Goal: Task Accomplishment & Management: Manage account settings

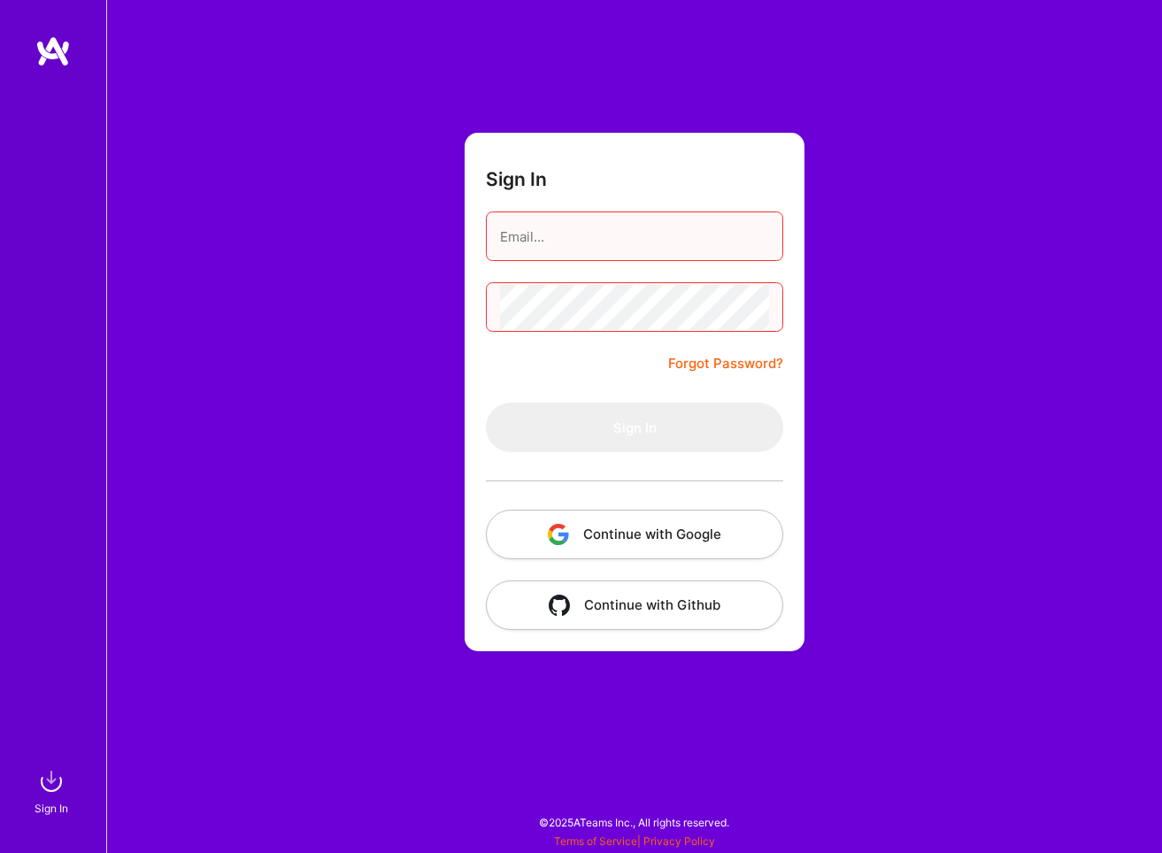
click at [684, 234] on input "email" at bounding box center [634, 236] width 269 height 45
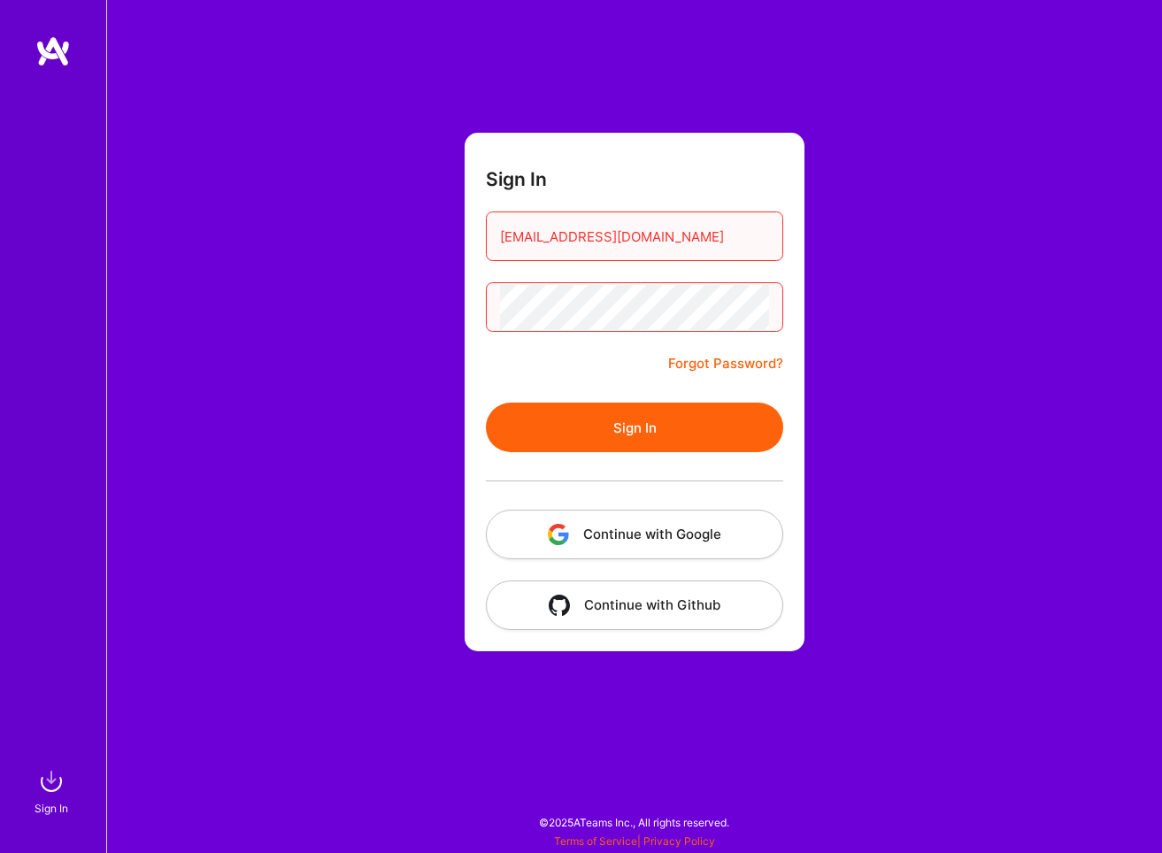
type input "darenw@darenscotwilson.com"
click at [660, 431] on button "Sign In" at bounding box center [634, 428] width 297 height 50
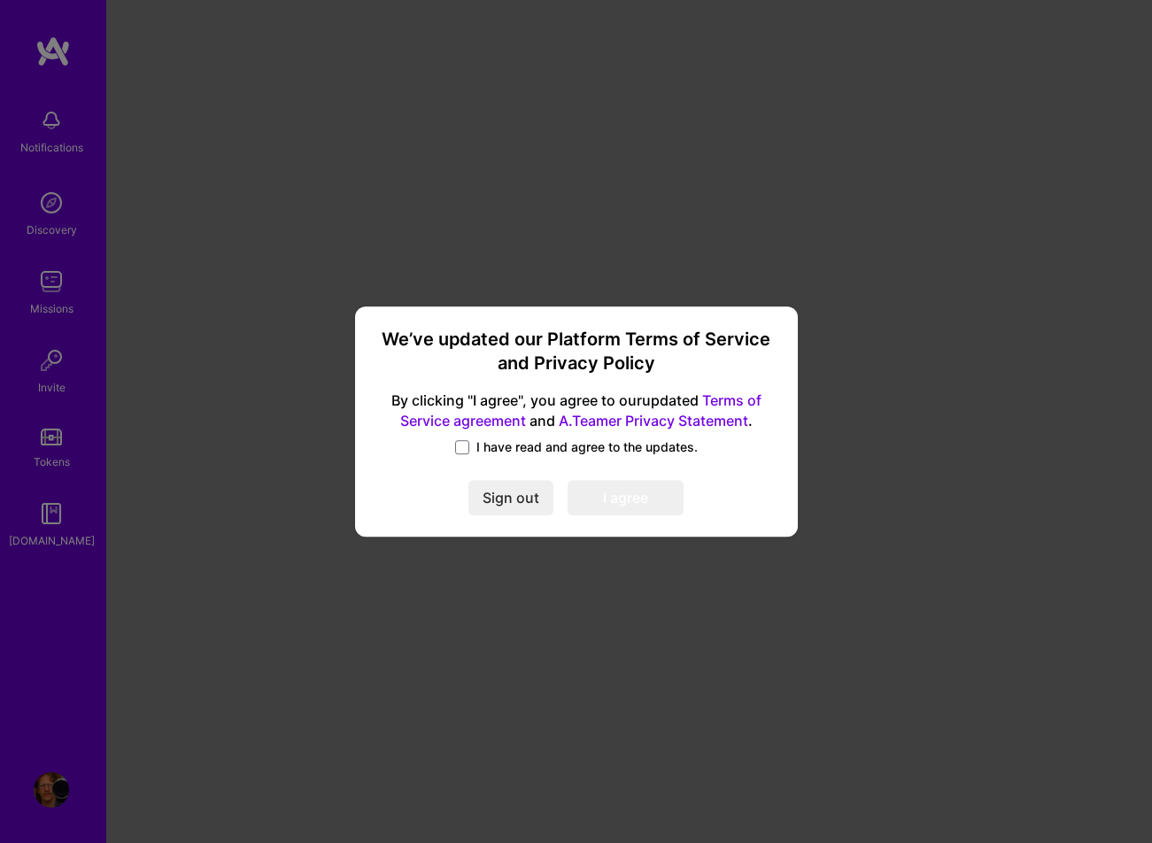
click at [514, 425] on link "Terms of Service agreement" at bounding box center [580, 410] width 361 height 38
click at [506, 447] on span "I have read and agree to the updates." at bounding box center [586, 447] width 221 height 18
click at [0, 0] on input "I have read and agree to the updates." at bounding box center [0, 0] width 0 height 0
click at [636, 421] on link "A.Teamer Privacy Statement" at bounding box center [653, 420] width 189 height 18
click at [630, 502] on button "I agree" at bounding box center [626, 497] width 116 height 35
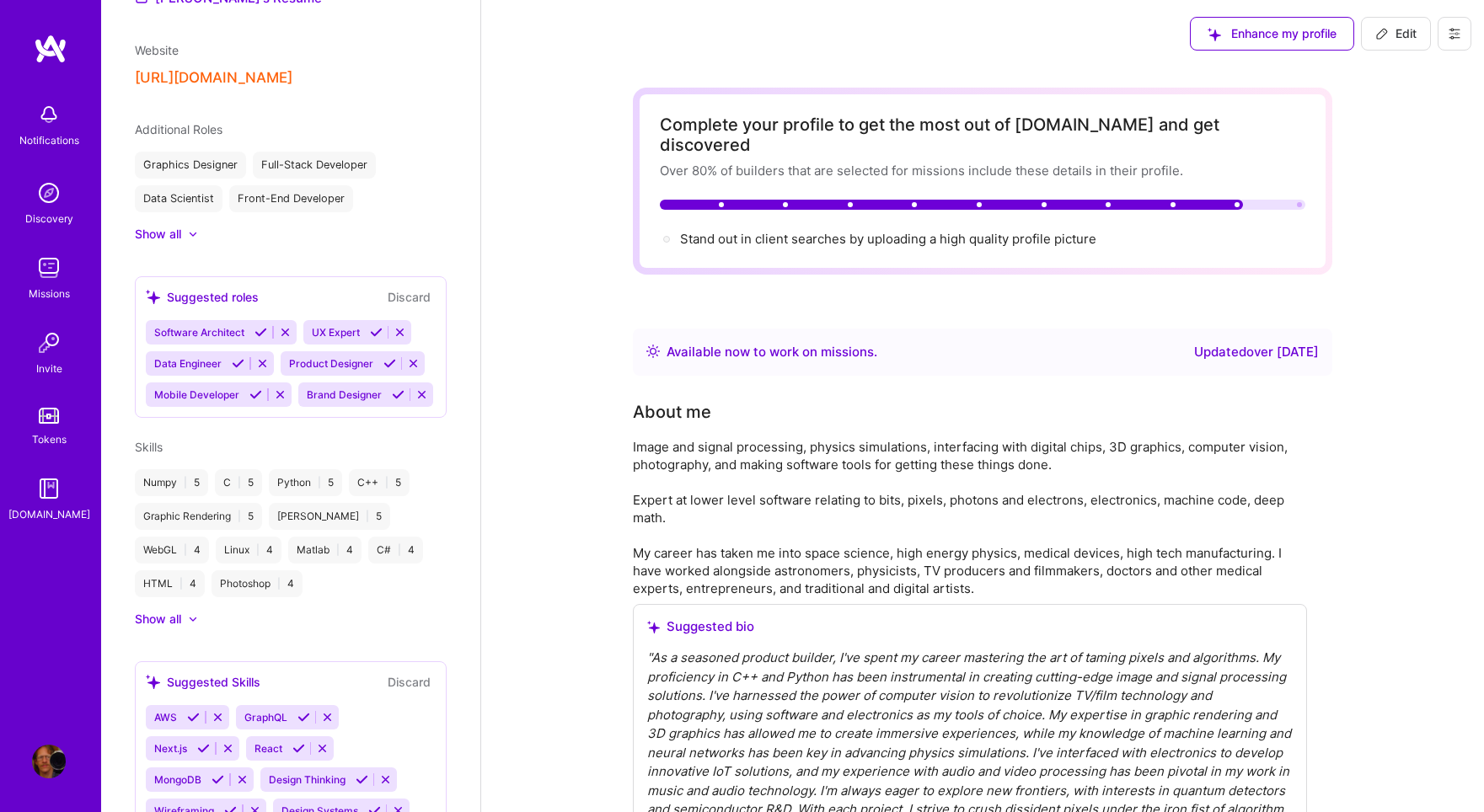
scroll to position [192, 0]
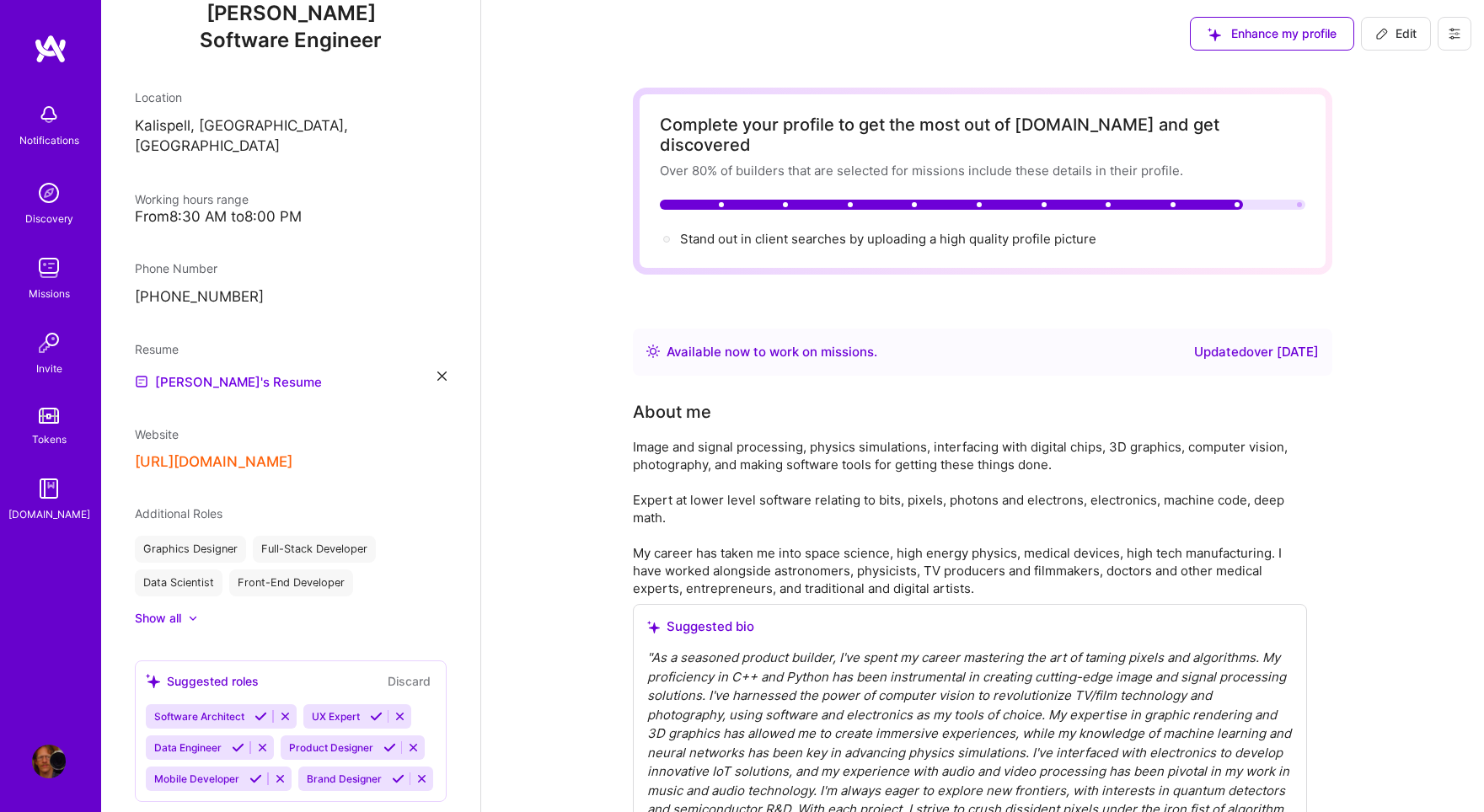
click at [52, 114] on img at bounding box center [49, 114] width 33 height 33
click at [1106, 37] on icon at bounding box center [1454, 33] width 10 height 10
click at [1106, 77] on button "Settings" at bounding box center [1408, 71] width 127 height 43
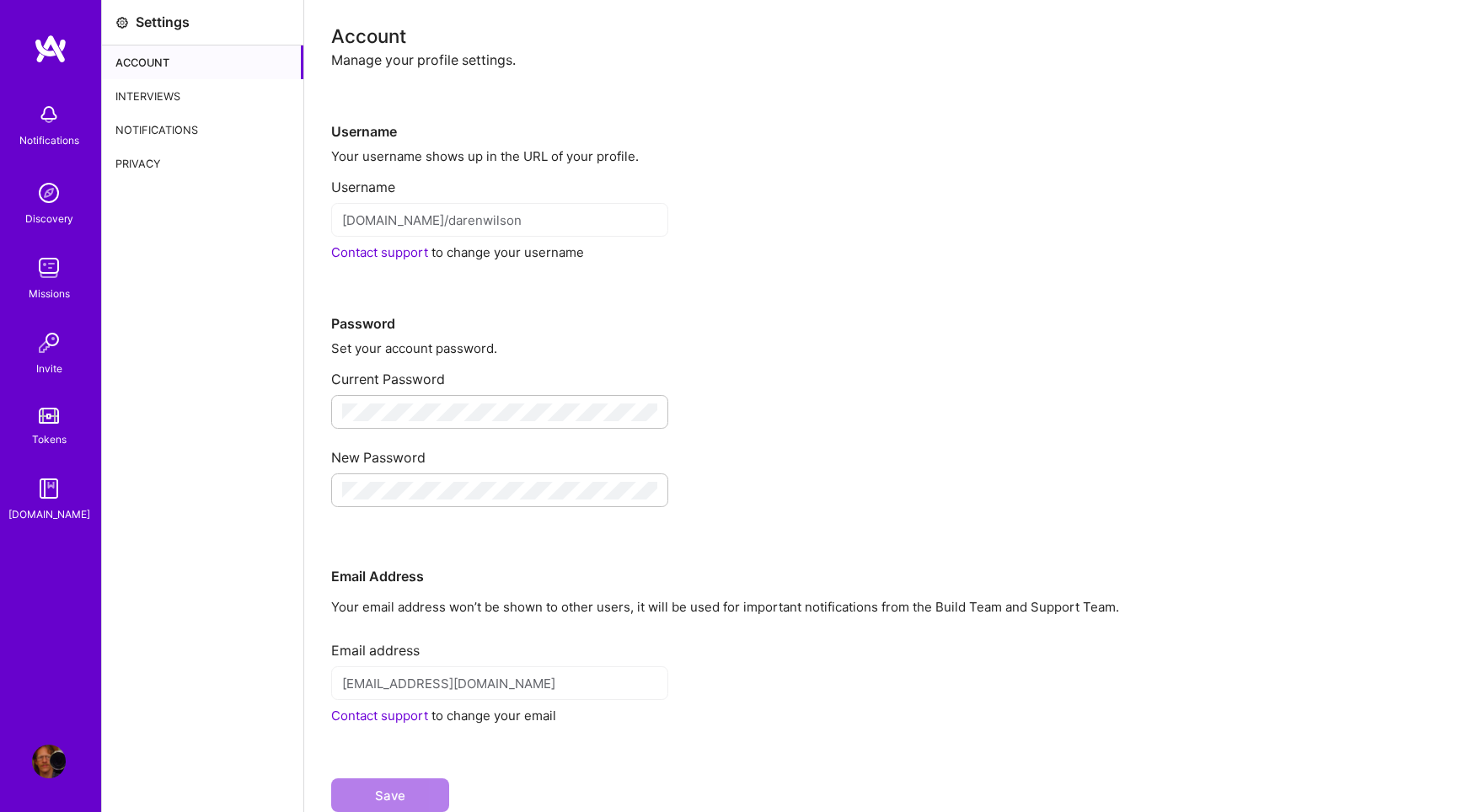
click at [53, 53] on img at bounding box center [49, 49] width 33 height 30
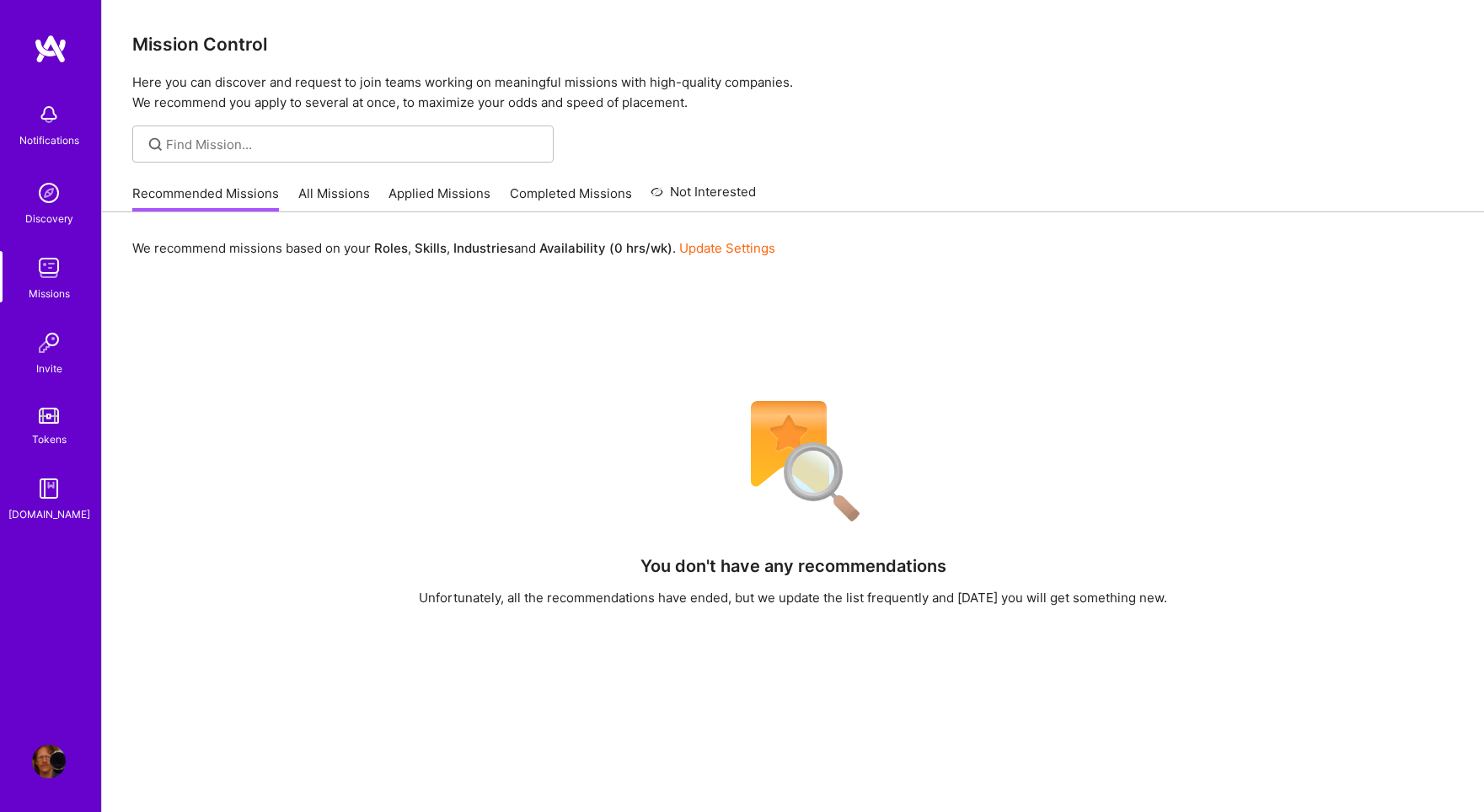
click at [49, 496] on img at bounding box center [49, 488] width 33 height 33
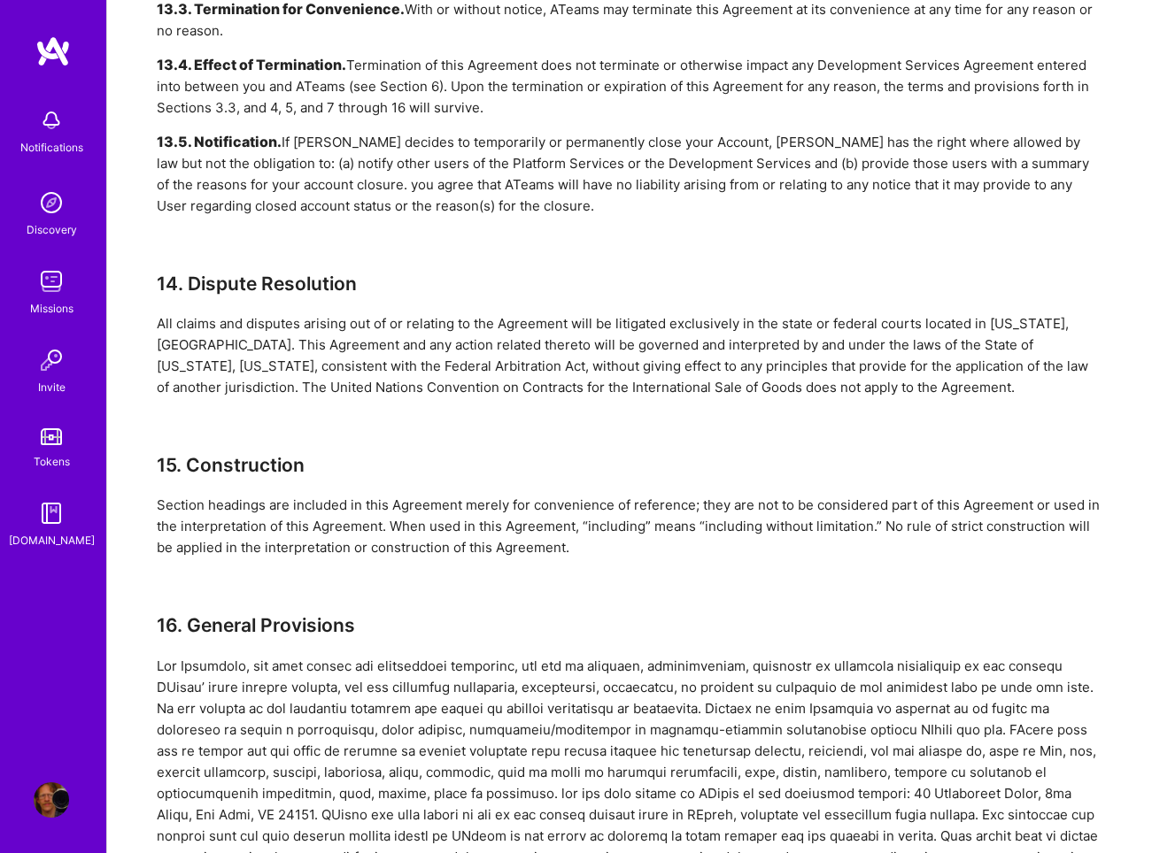
scroll to position [5787, 0]
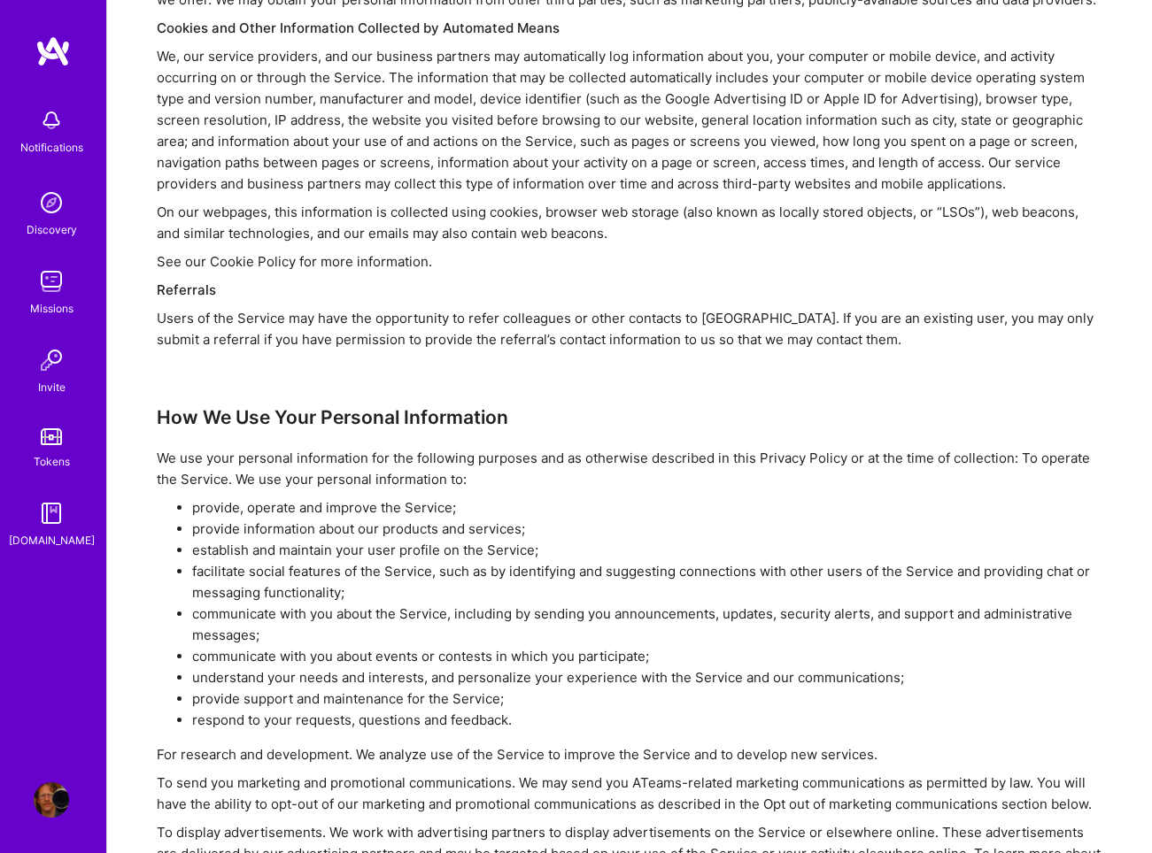
scroll to position [2220, 0]
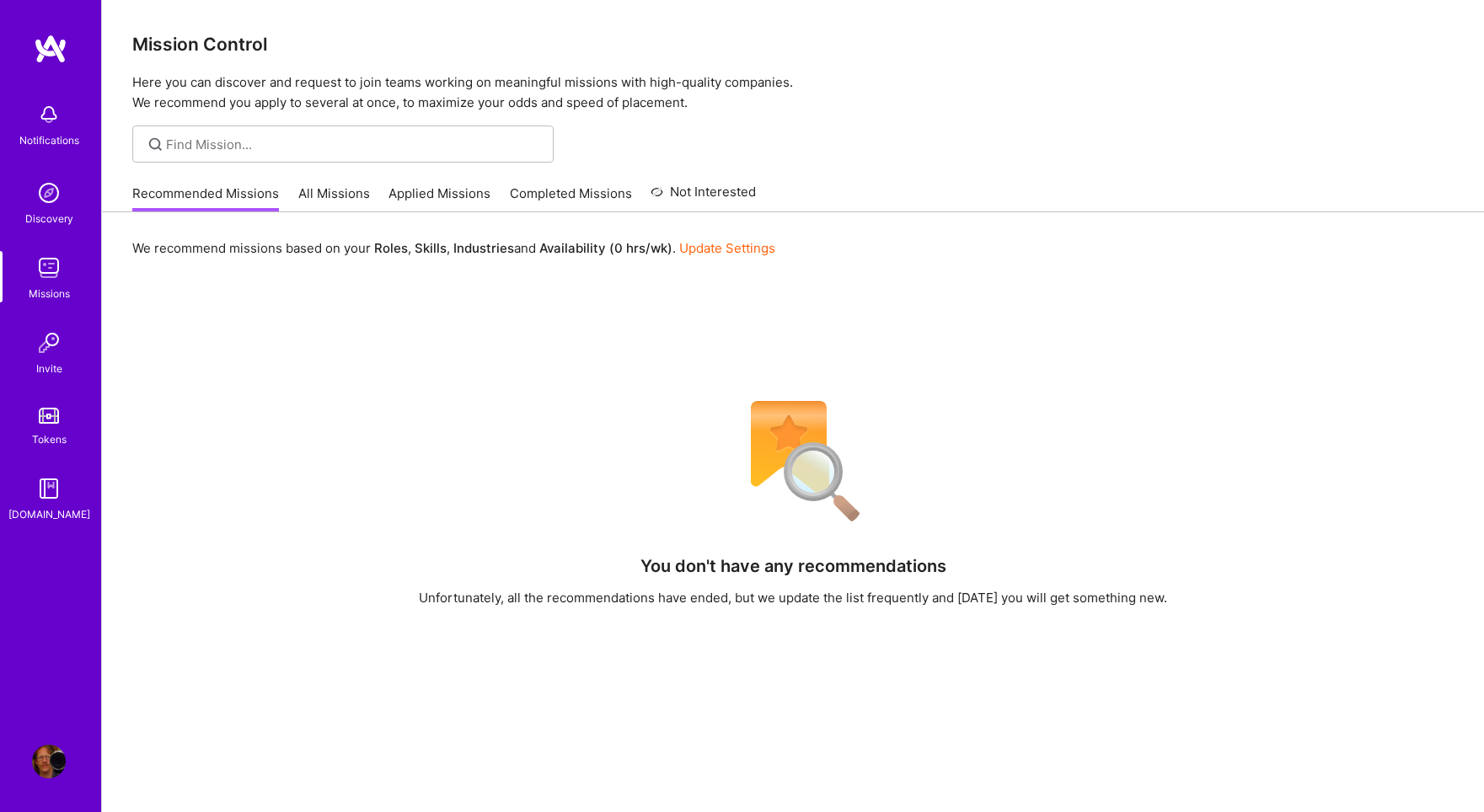
click at [324, 193] on link "All Missions" at bounding box center [333, 198] width 71 height 28
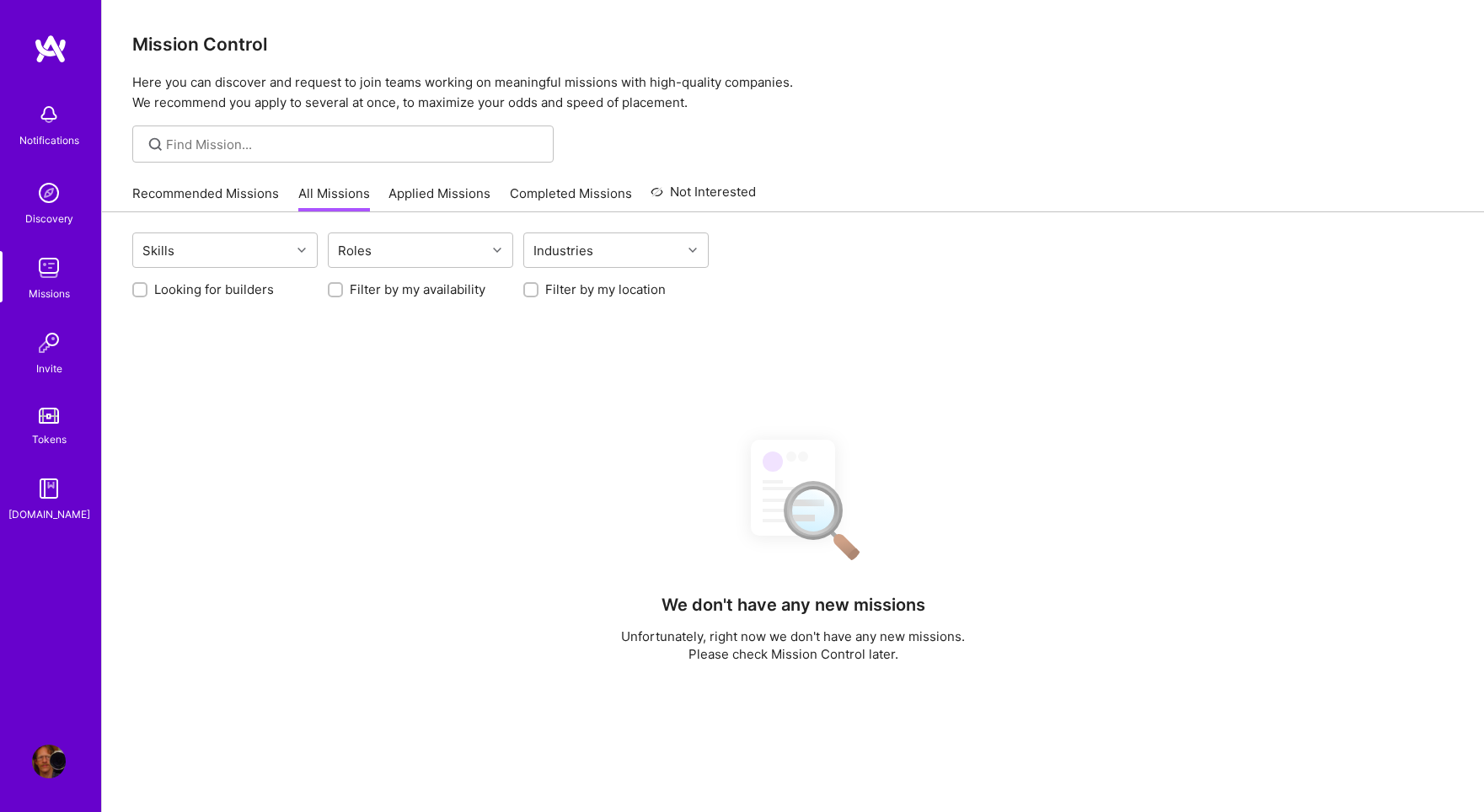
click at [245, 195] on link "Recommended Missions" at bounding box center [206, 198] width 147 height 28
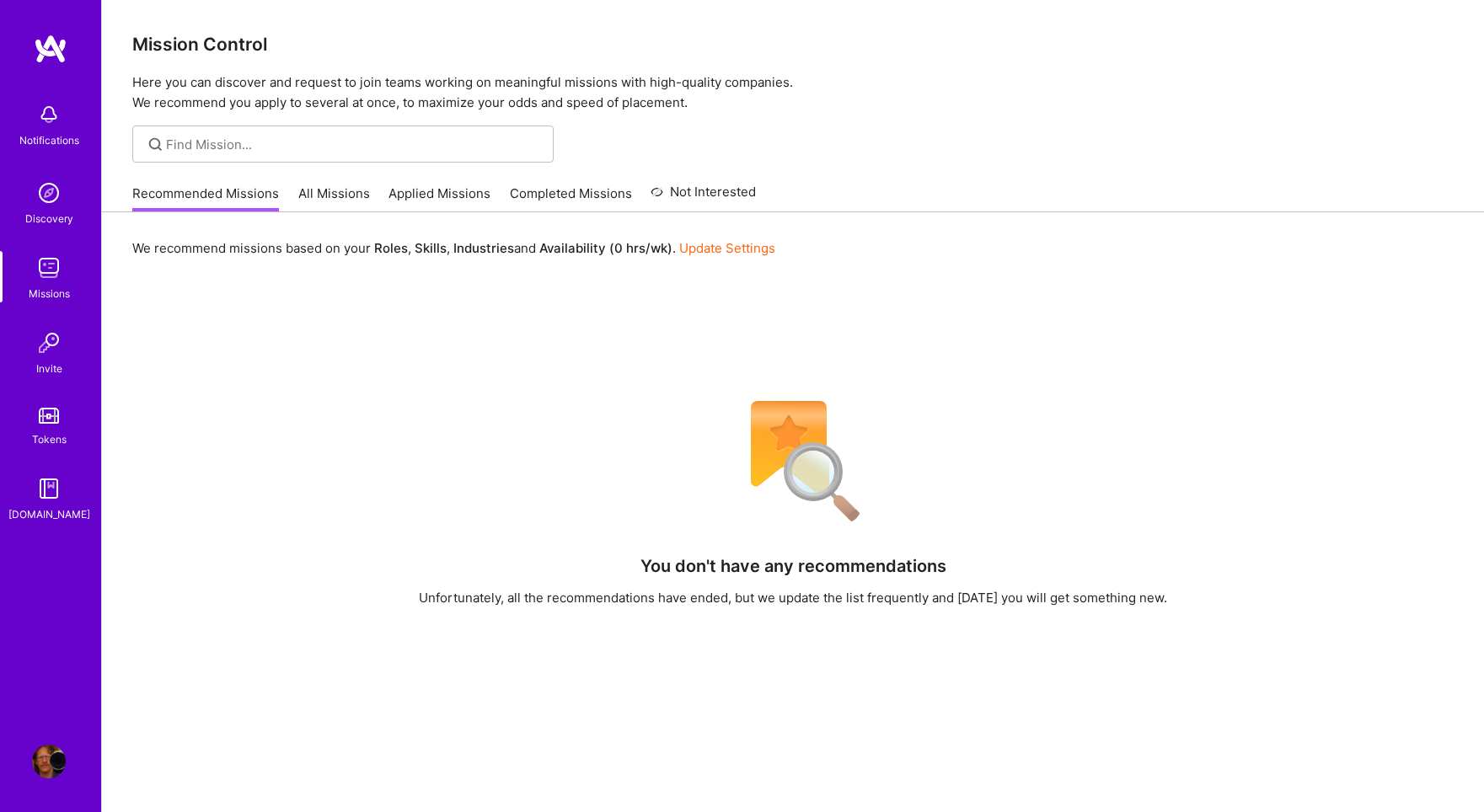
click at [637, 250] on b "Availability (0 hrs/wk)" at bounding box center [606, 248] width 133 height 16
click at [739, 251] on link "Update Settings" at bounding box center [727, 248] width 96 height 16
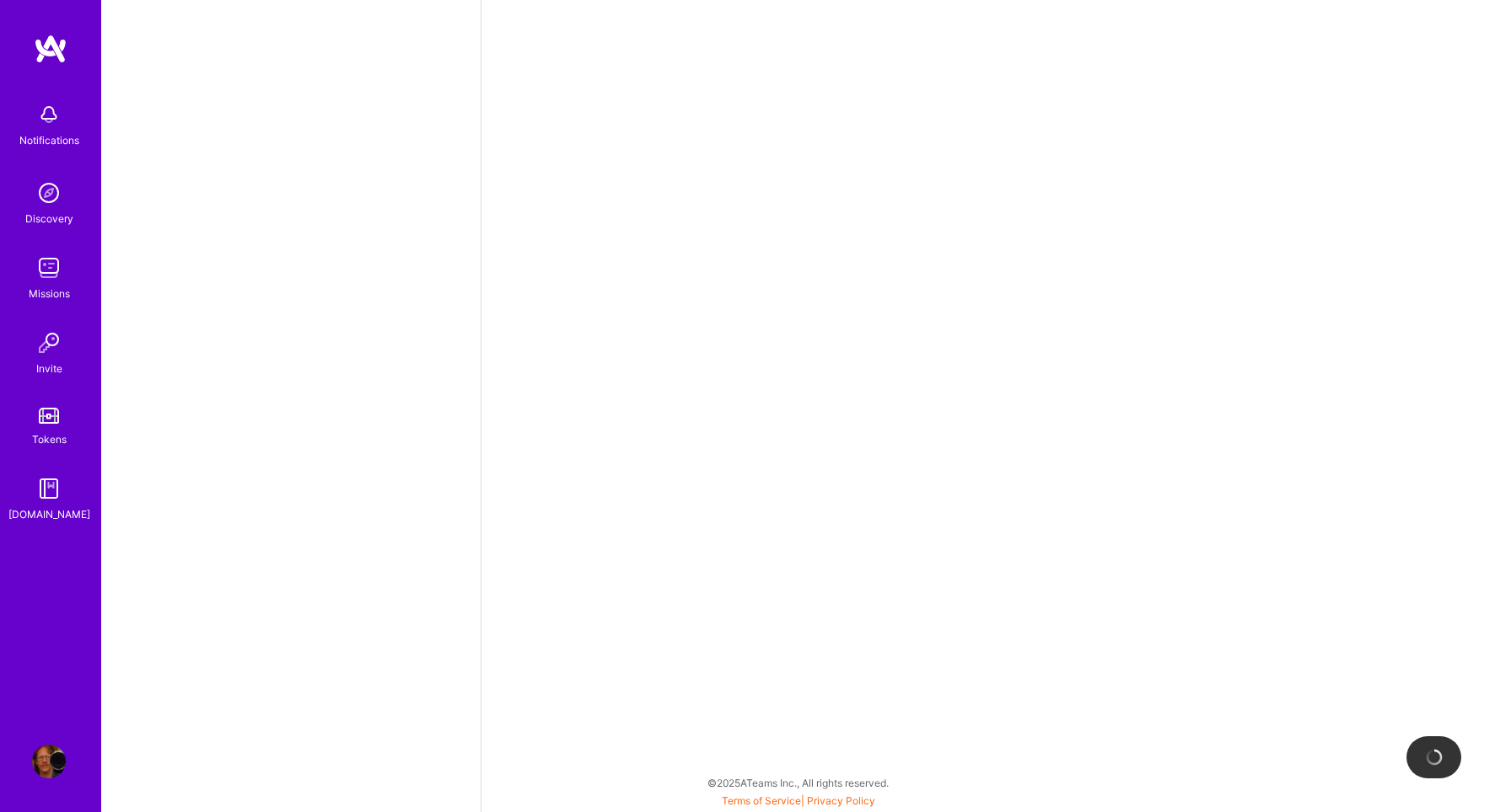
select select "US"
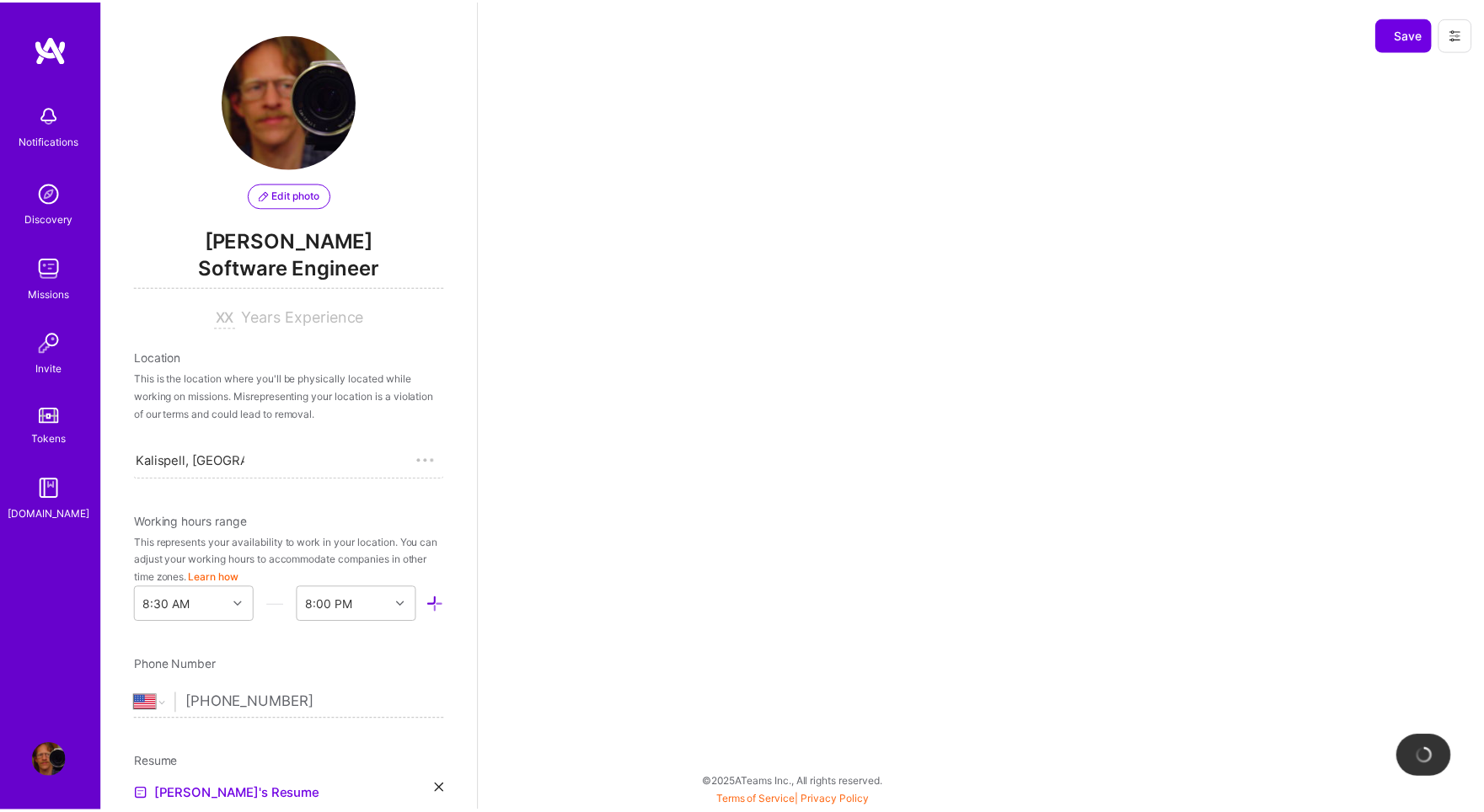
scroll to position [594, 0]
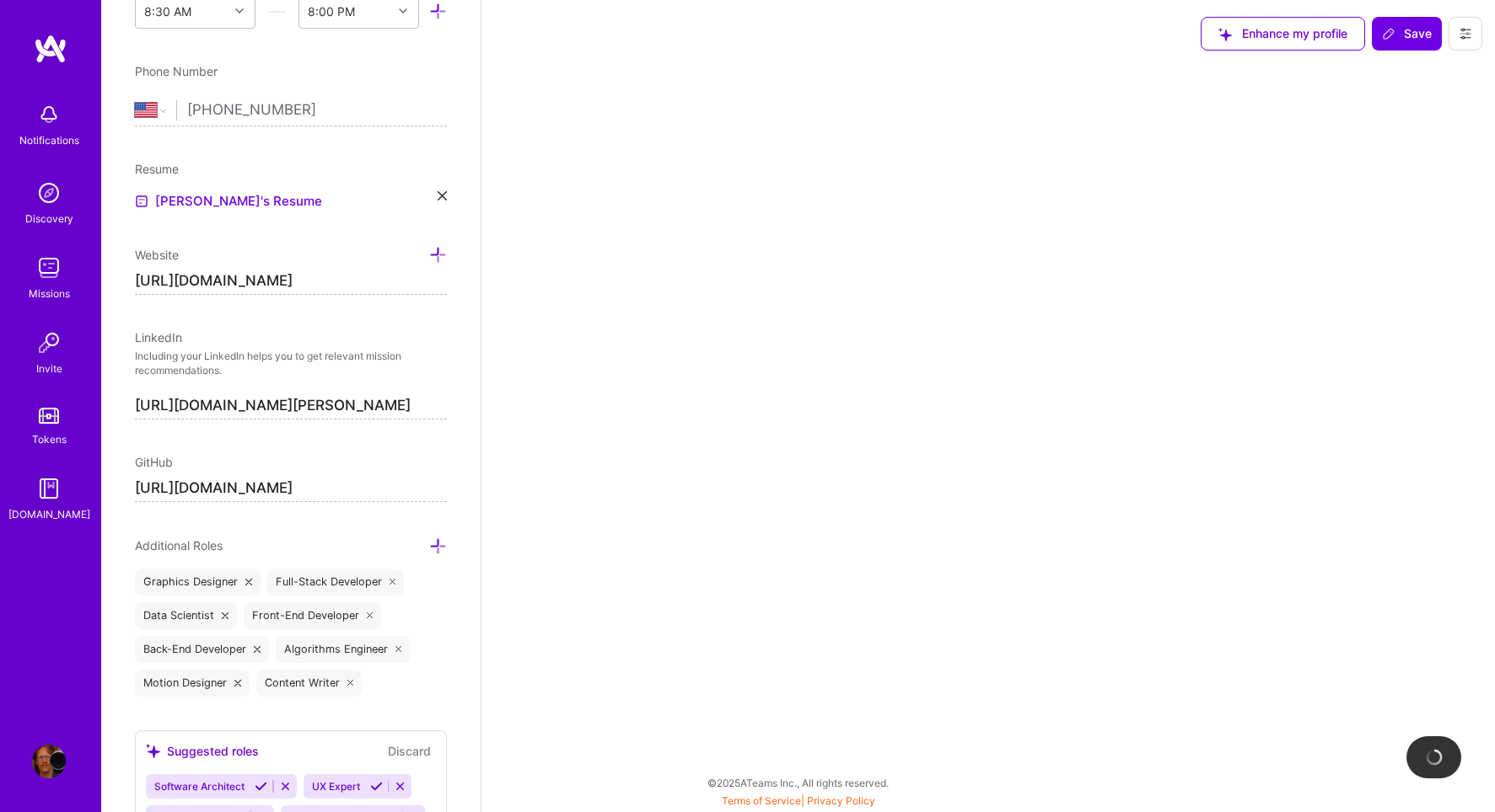
select select "Right Now"
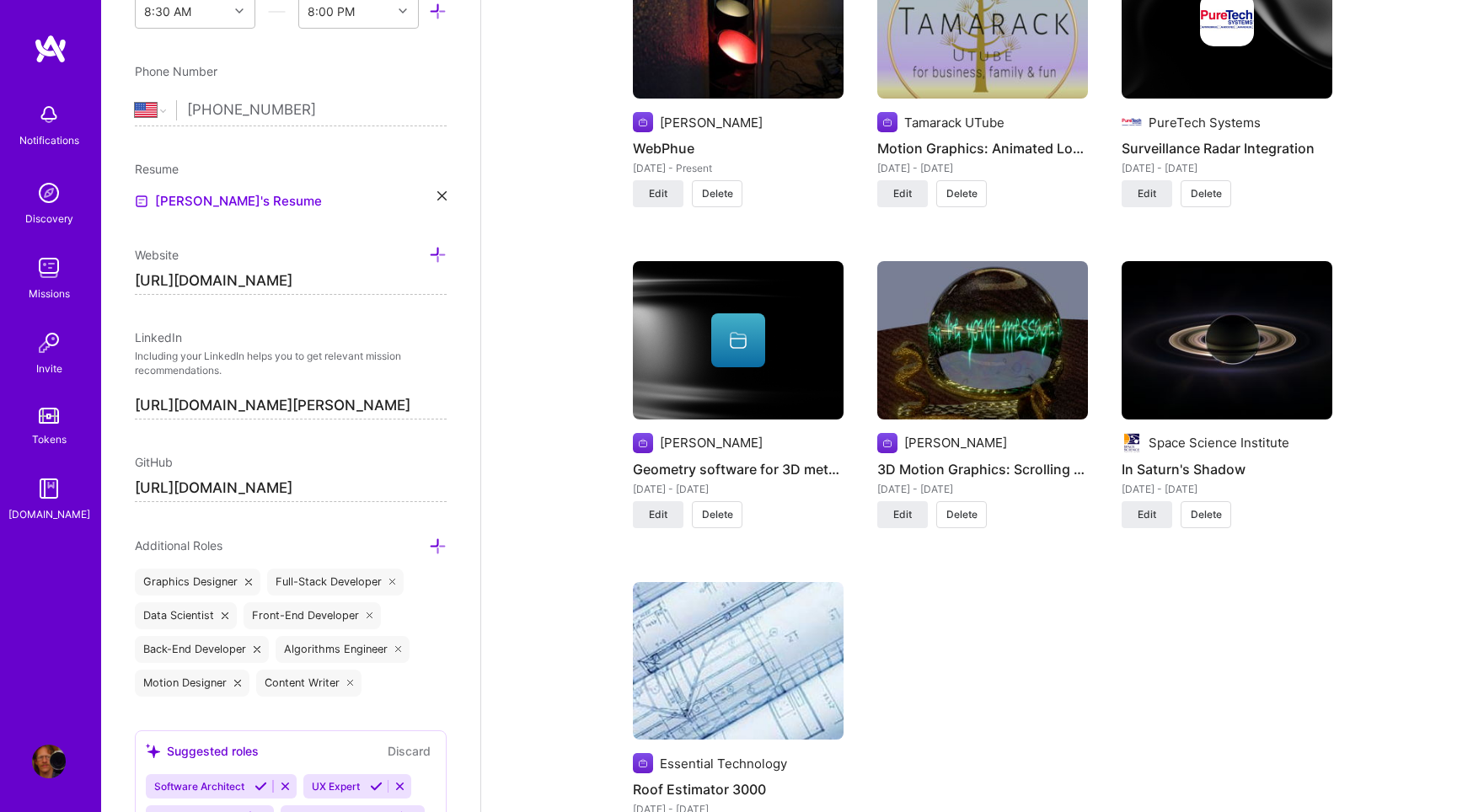
scroll to position [1780, 0]
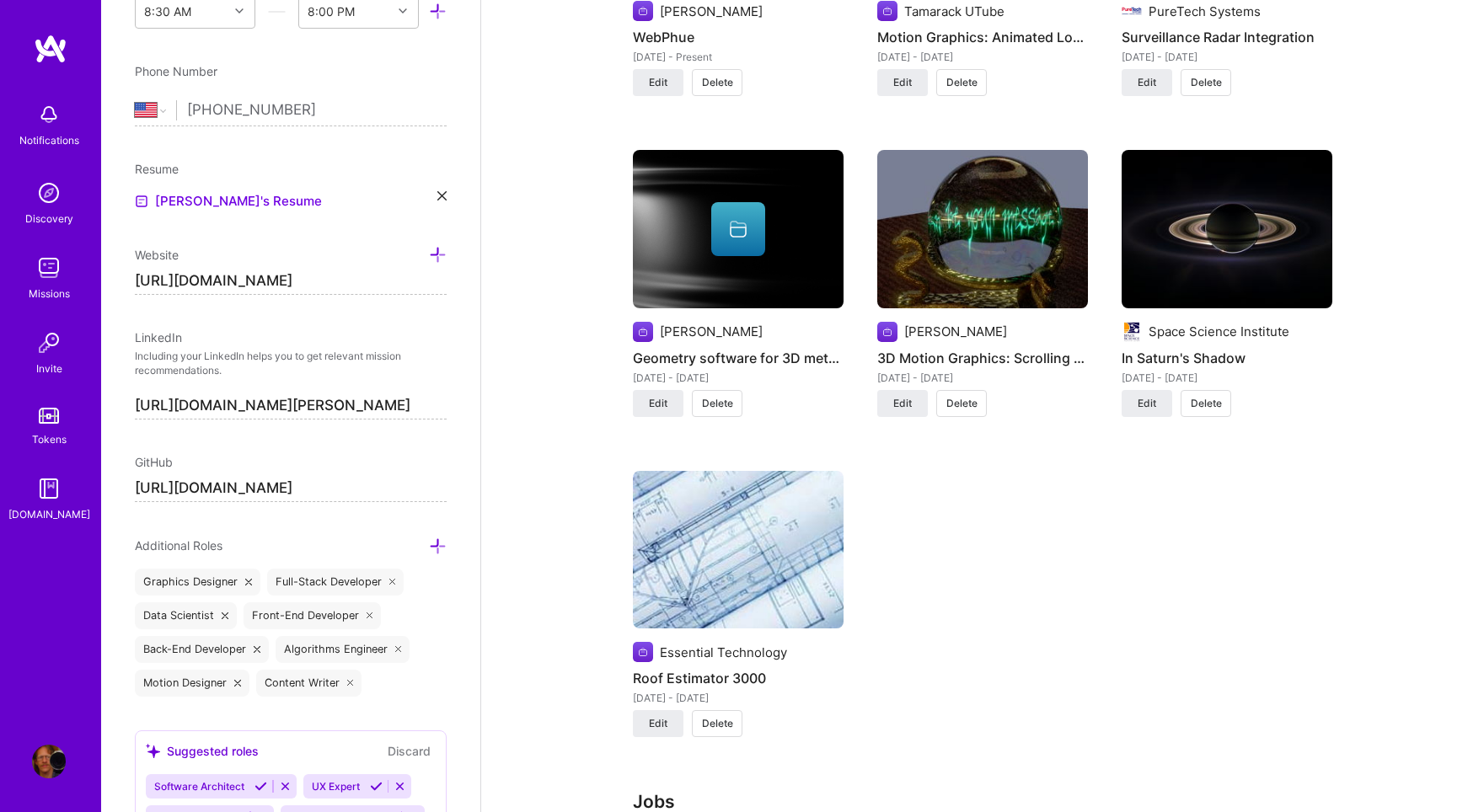
click at [1126, 508] on div "Daren Scot Wilson WebPhue Oct 2023 - Present Edit Delete Tamarack UTube Motion …" at bounding box center [982, 294] width 700 height 929
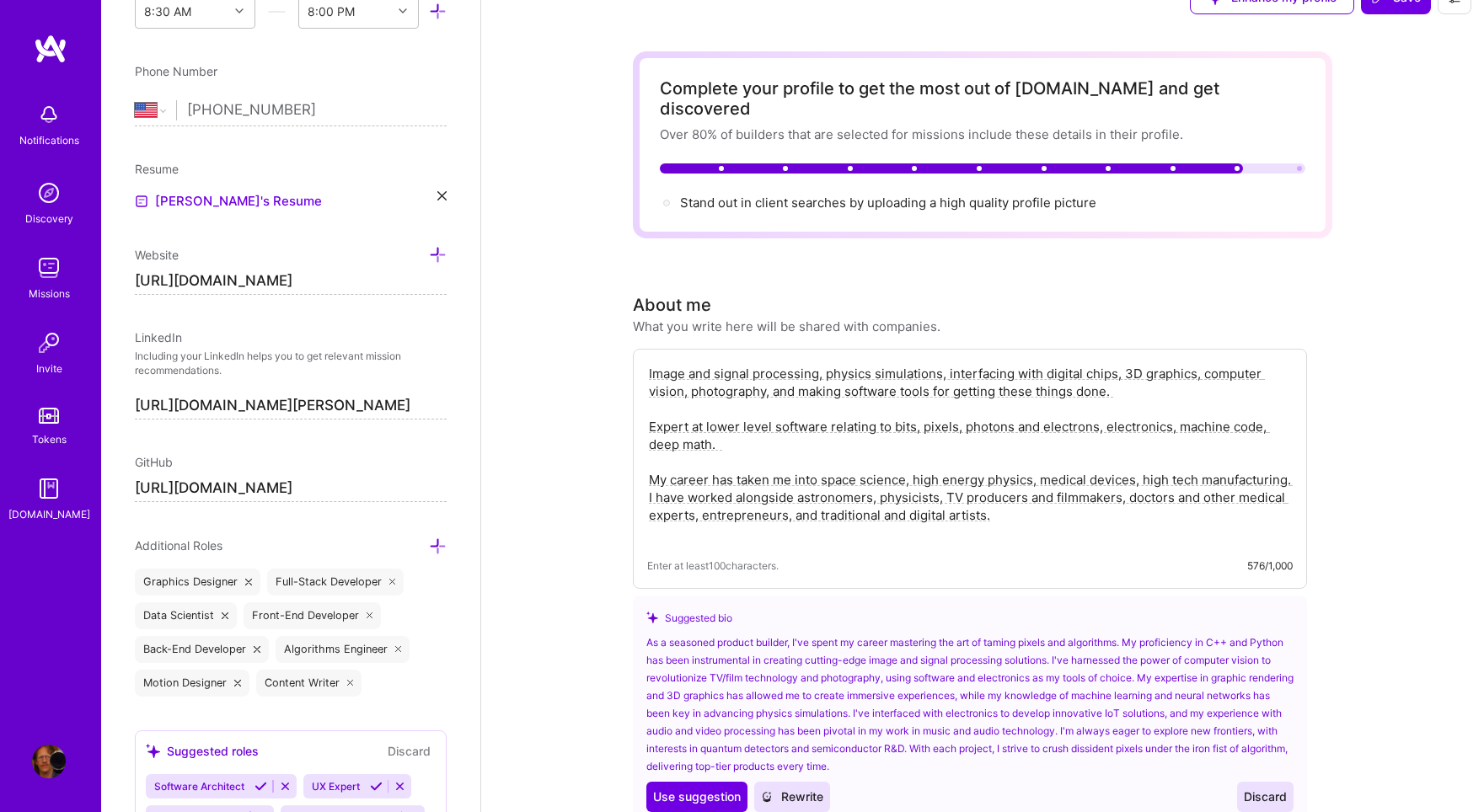
scroll to position [0, 0]
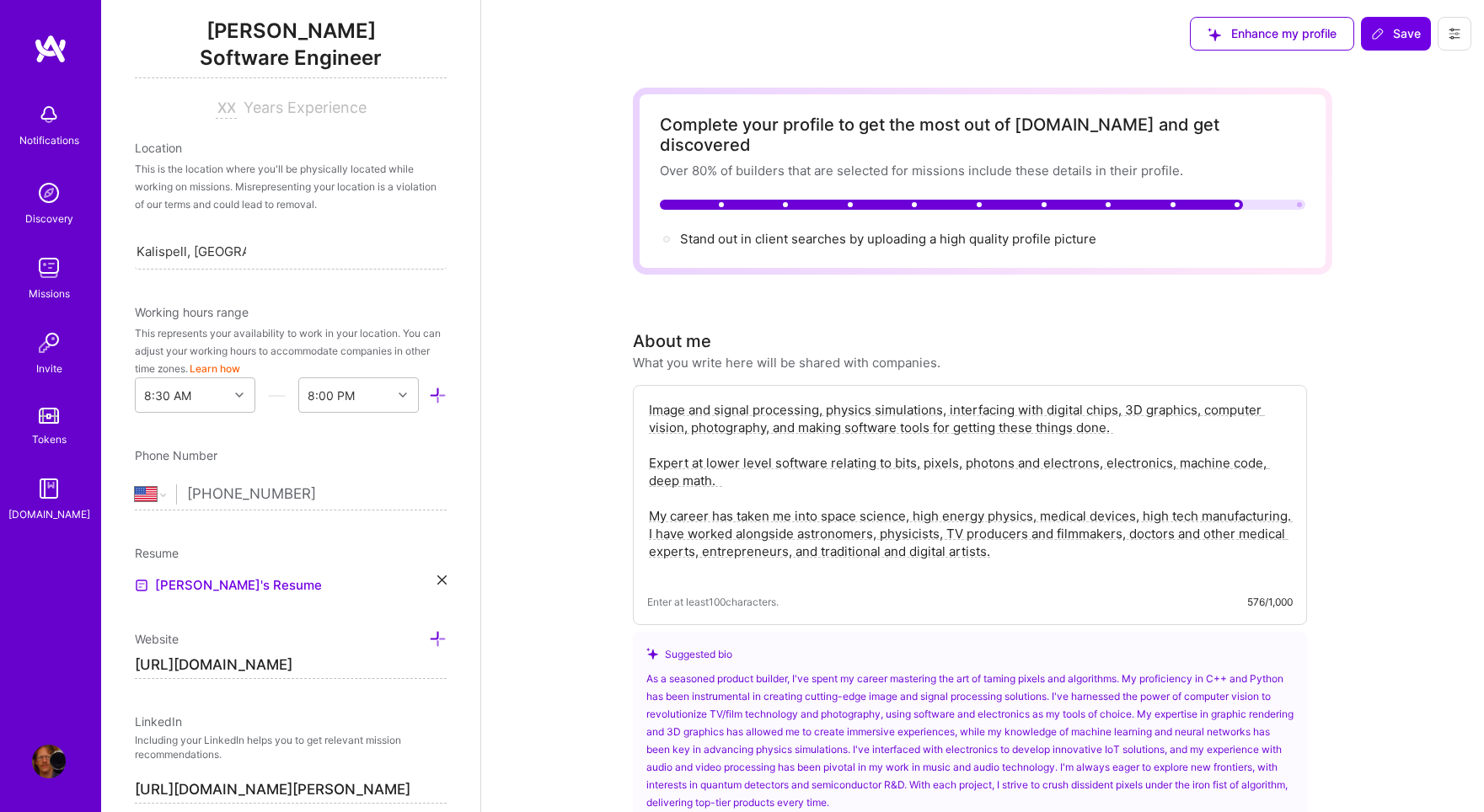
click at [165, 147] on div "Location" at bounding box center [291, 148] width 312 height 18
click at [245, 397] on div at bounding box center [241, 395] width 26 height 22
click at [236, 395] on icon at bounding box center [239, 395] width 9 height 9
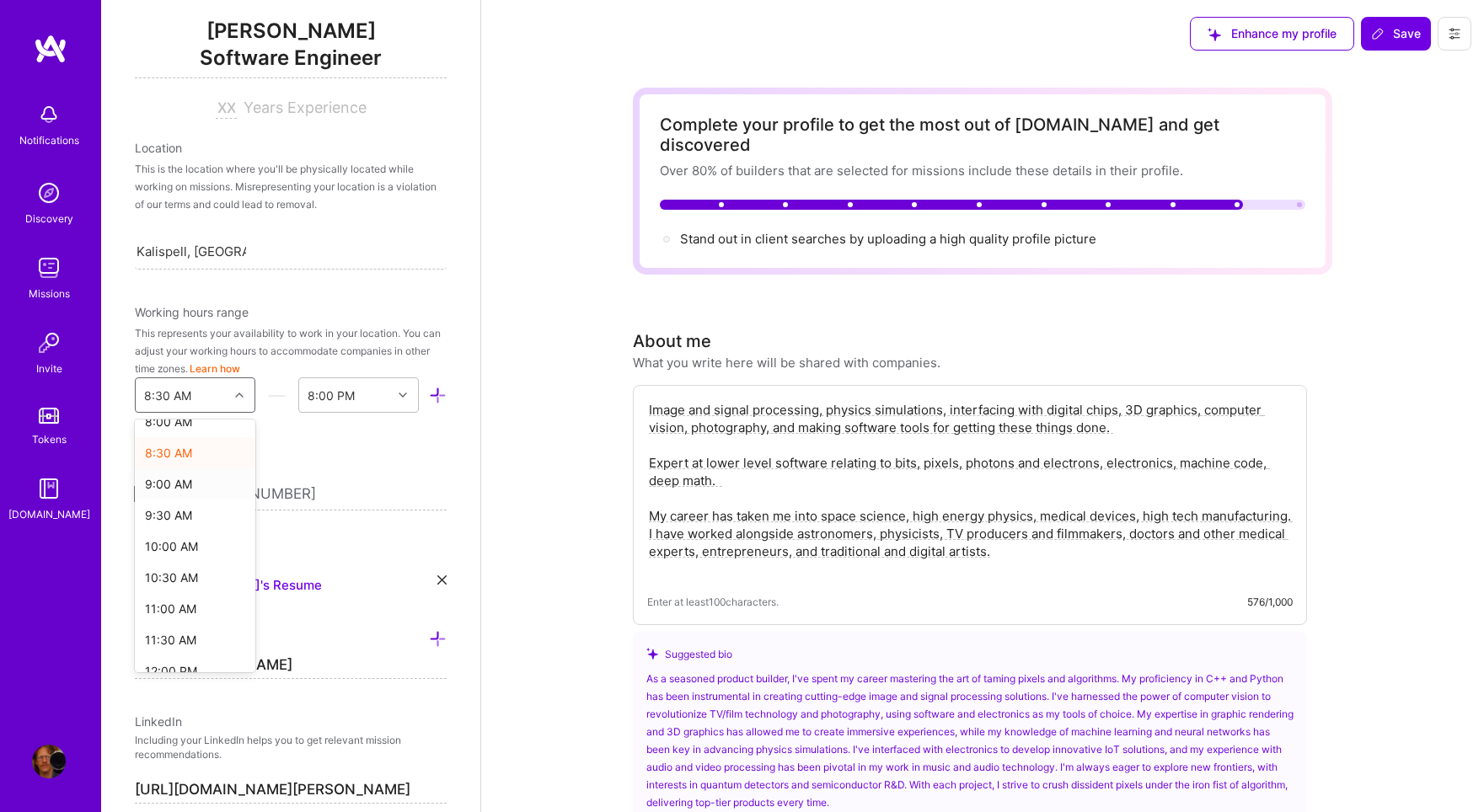
click at [183, 487] on div "9:00 AM" at bounding box center [195, 484] width 121 height 31
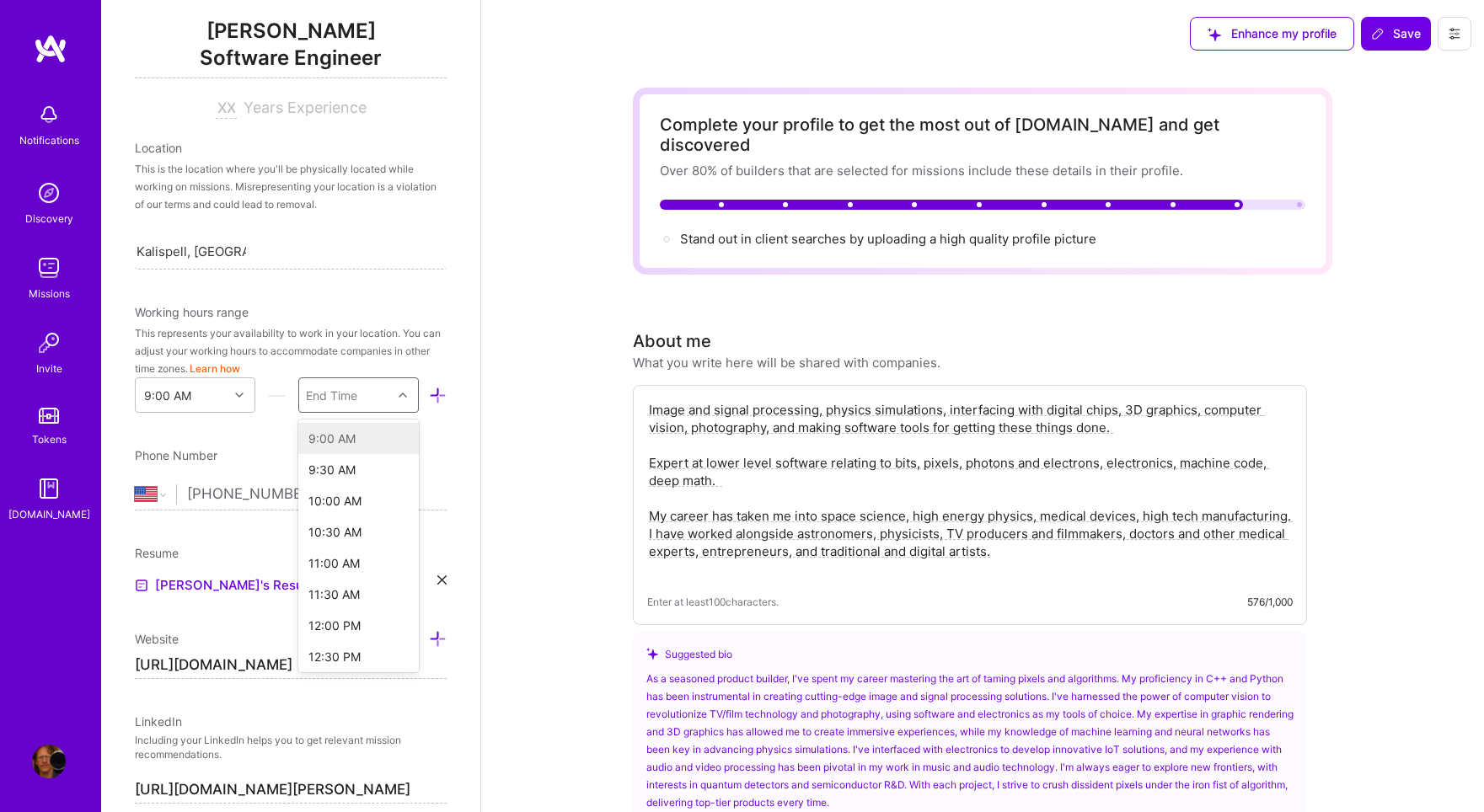
click at [393, 389] on div at bounding box center [405, 395] width 26 height 22
click at [339, 440] on div "8:00 PM" at bounding box center [358, 437] width 121 height 31
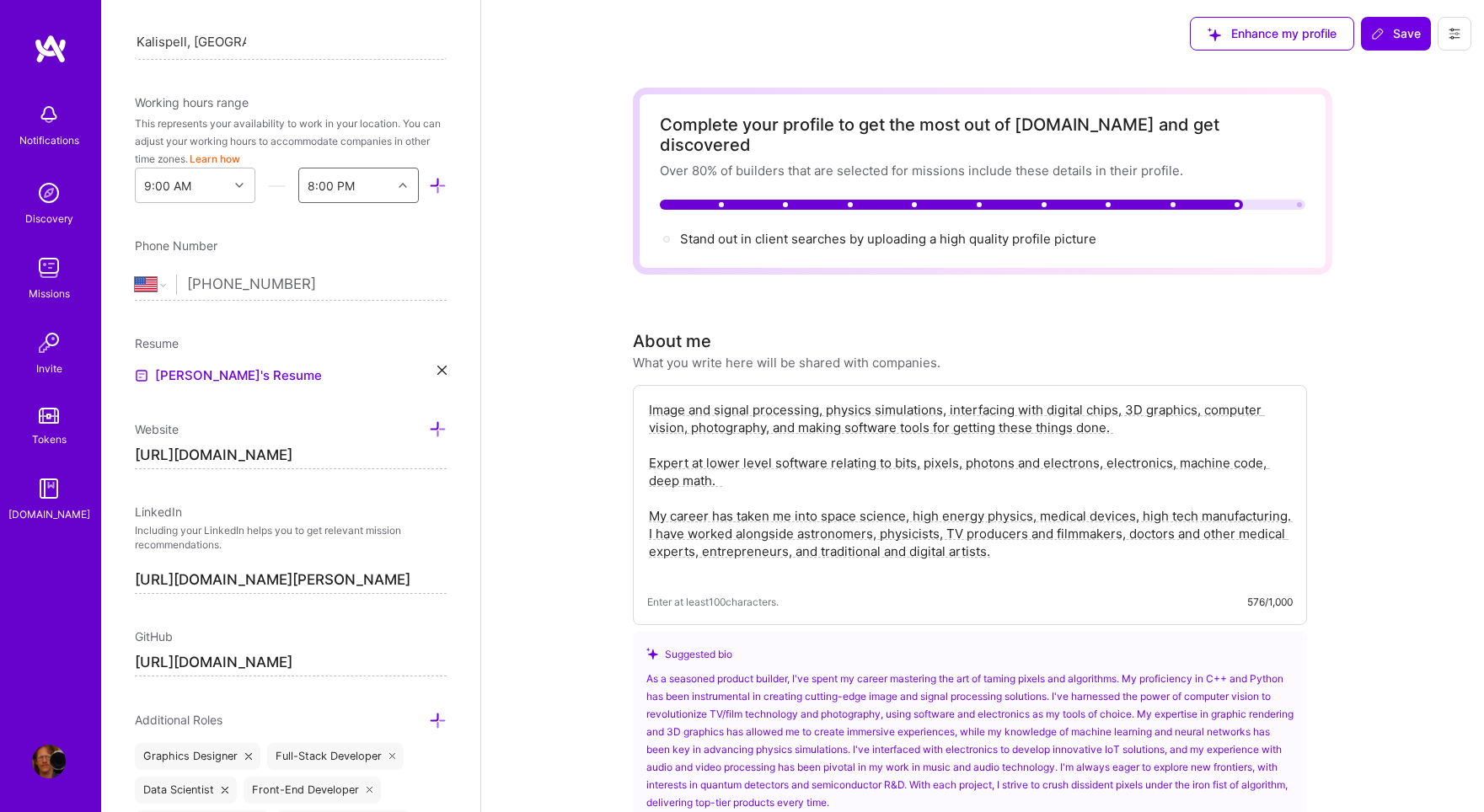
scroll to position [0, 0]
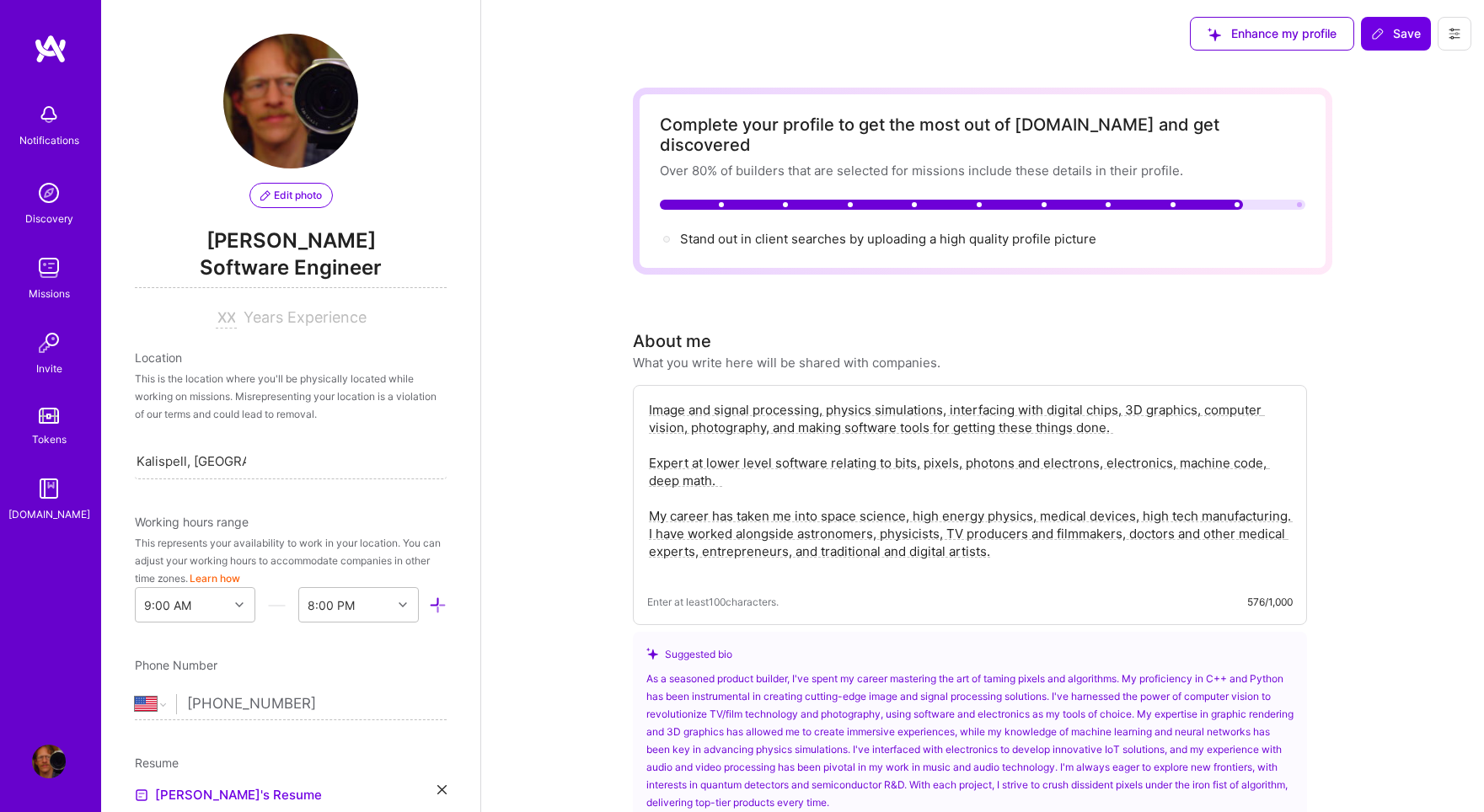
click at [435, 248] on span "Daren Wilson" at bounding box center [291, 241] width 312 height 26
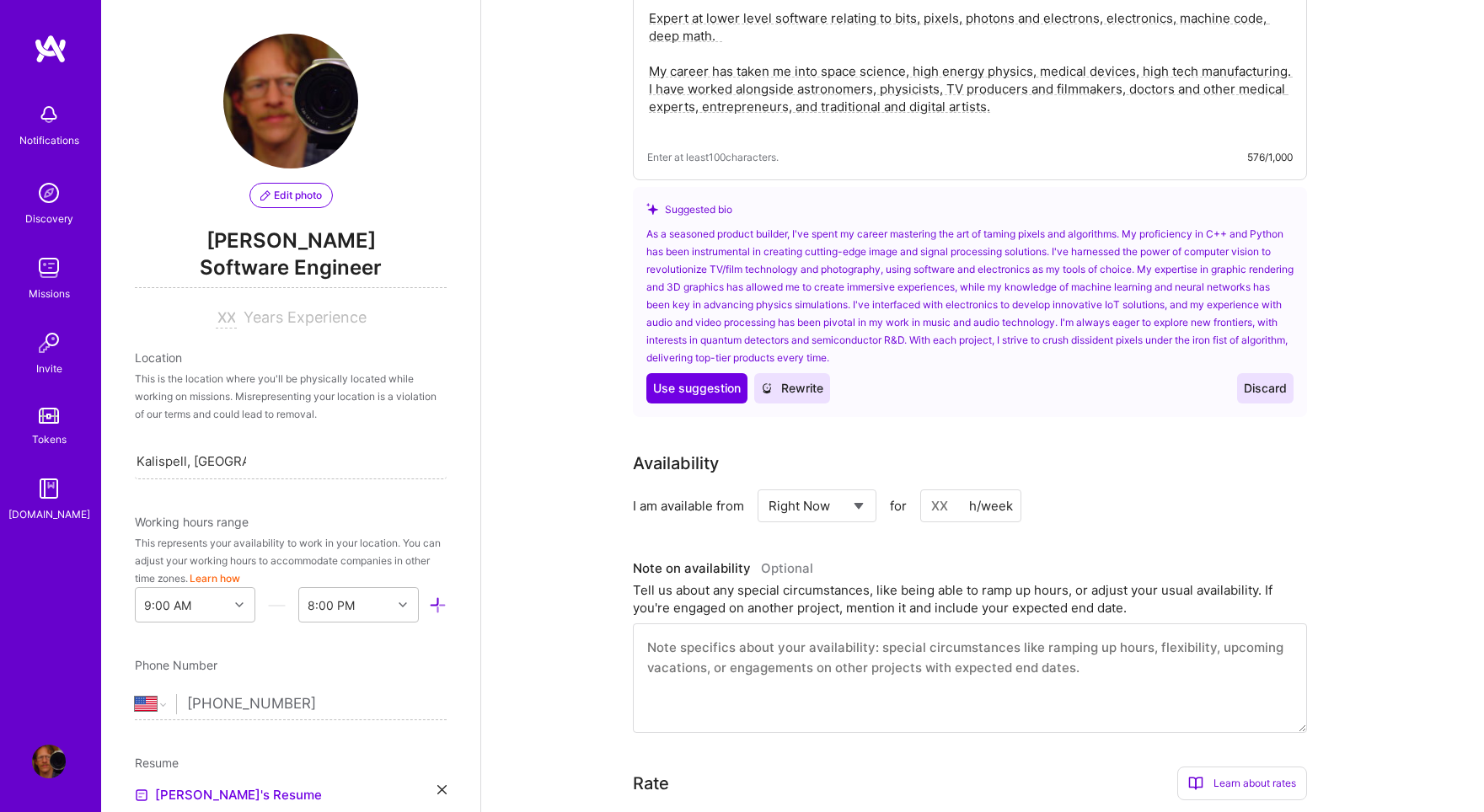
click at [1011, 497] on div "h/week" at bounding box center [991, 505] width 44 height 18
click at [967, 489] on input at bounding box center [971, 505] width 101 height 33
click option "Right Now" at bounding box center [0, 0] width 0 height 0
click at [939, 490] on input at bounding box center [971, 505] width 101 height 33
drag, startPoint x: 951, startPoint y: 486, endPoint x: 921, endPoint y: 483, distance: 30.1
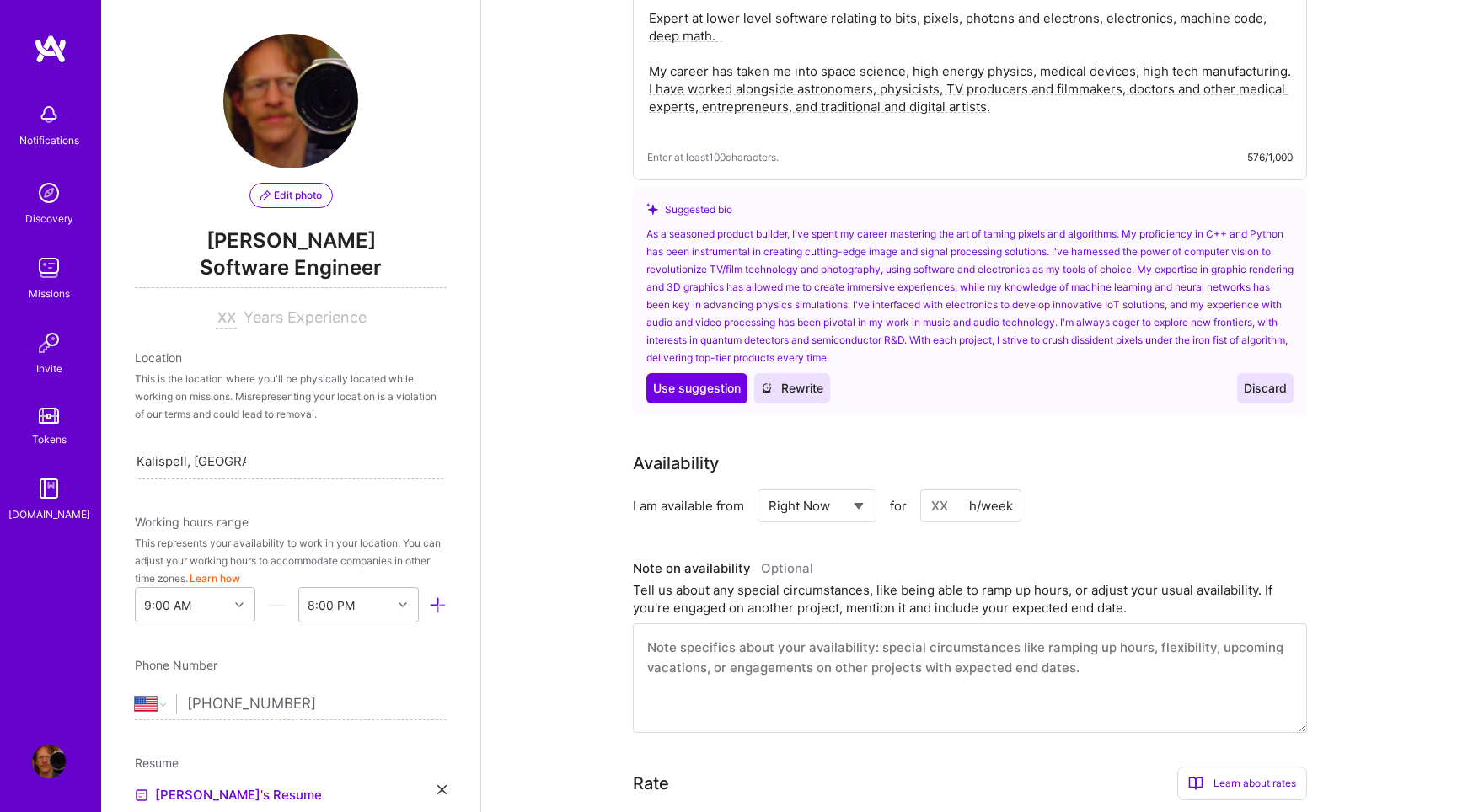
click at [921, 489] on input at bounding box center [971, 505] width 101 height 33
click at [940, 489] on input at bounding box center [971, 505] width 101 height 33
type input "30"
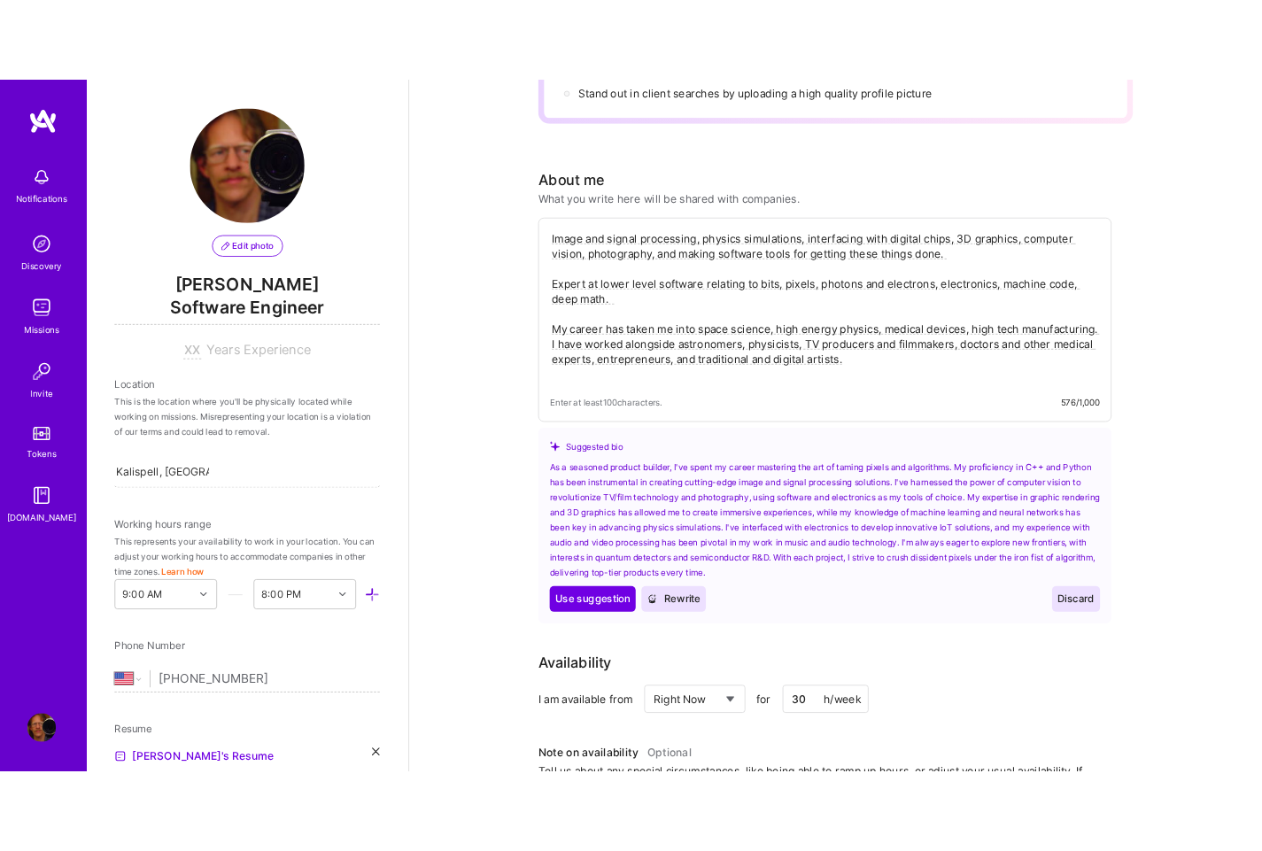
scroll to position [0, 0]
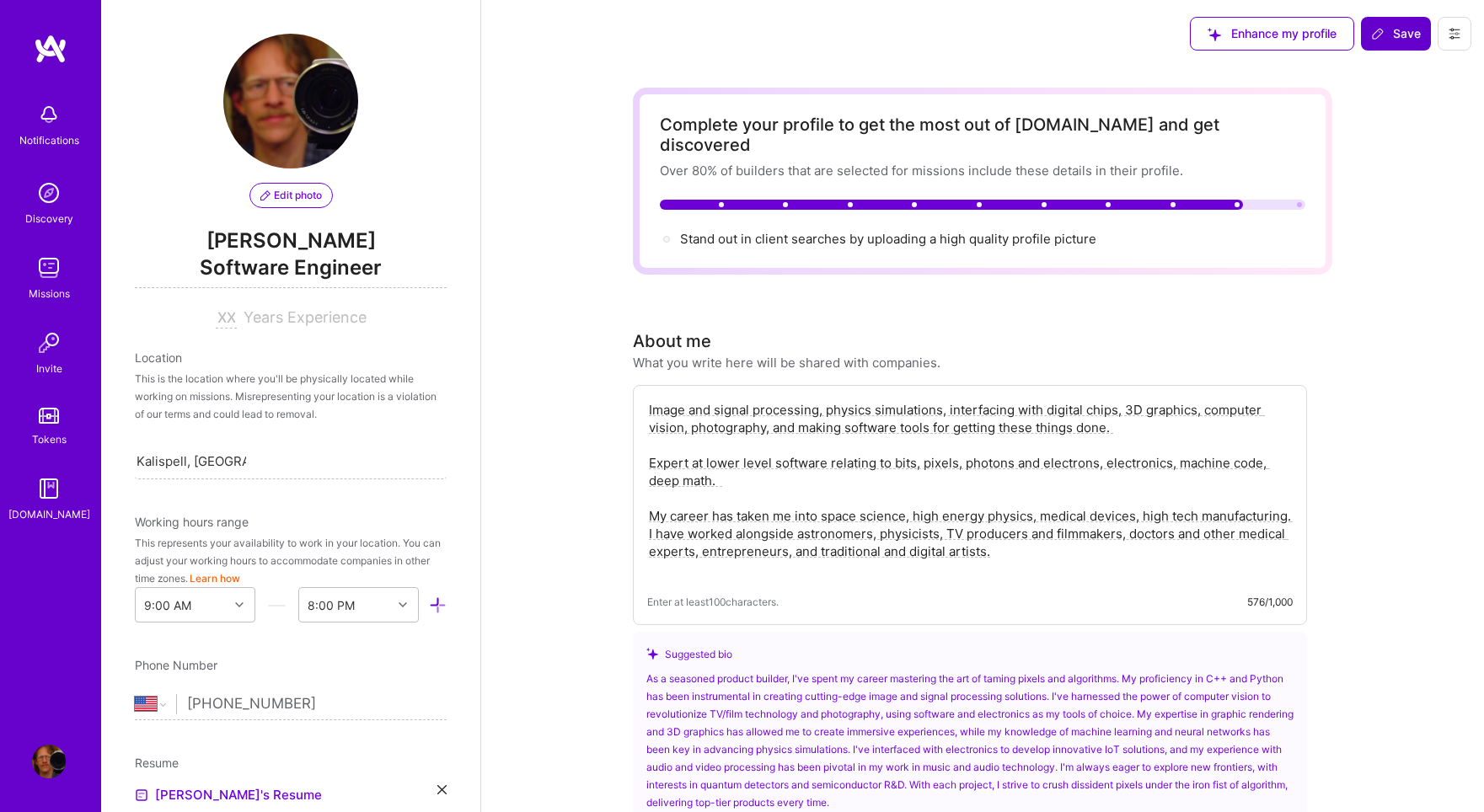
click at [1397, 33] on span "Save" at bounding box center [1395, 34] width 49 height 17
